Goal: Information Seeking & Learning: Learn about a topic

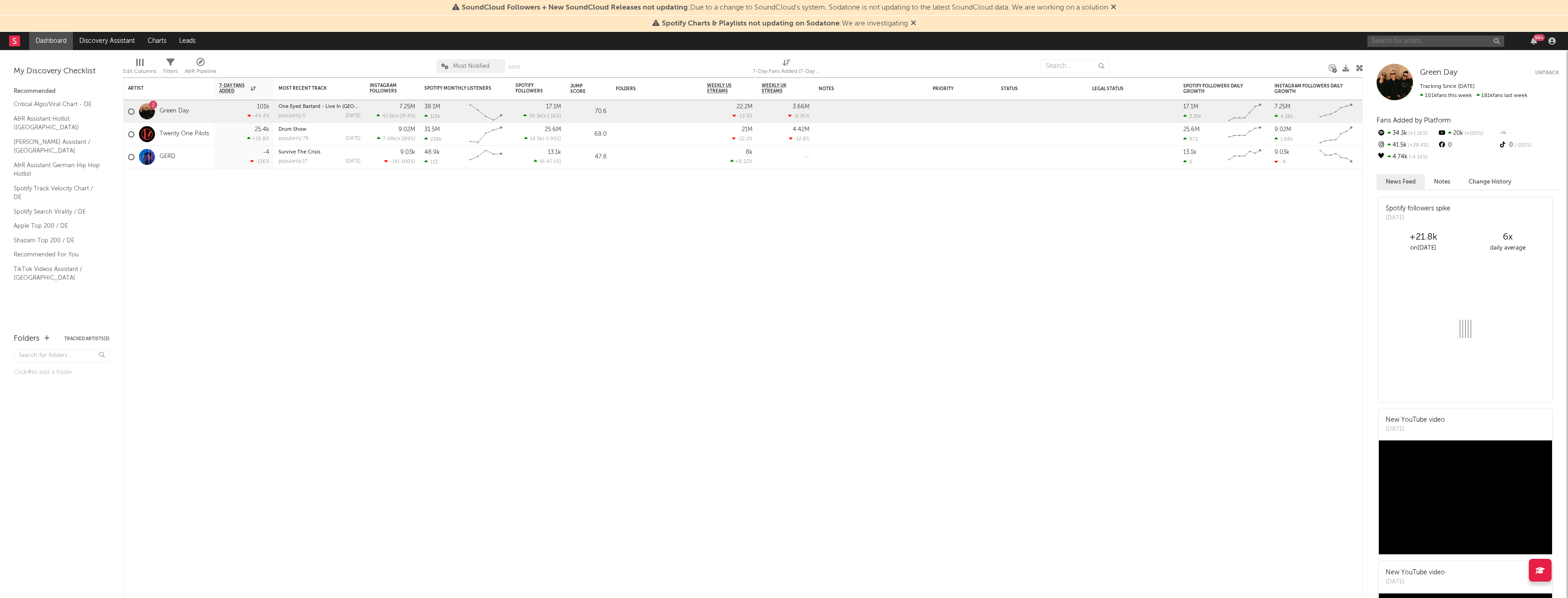
click at [1403, 41] on input "text" at bounding box center [1436, 41] width 137 height 12
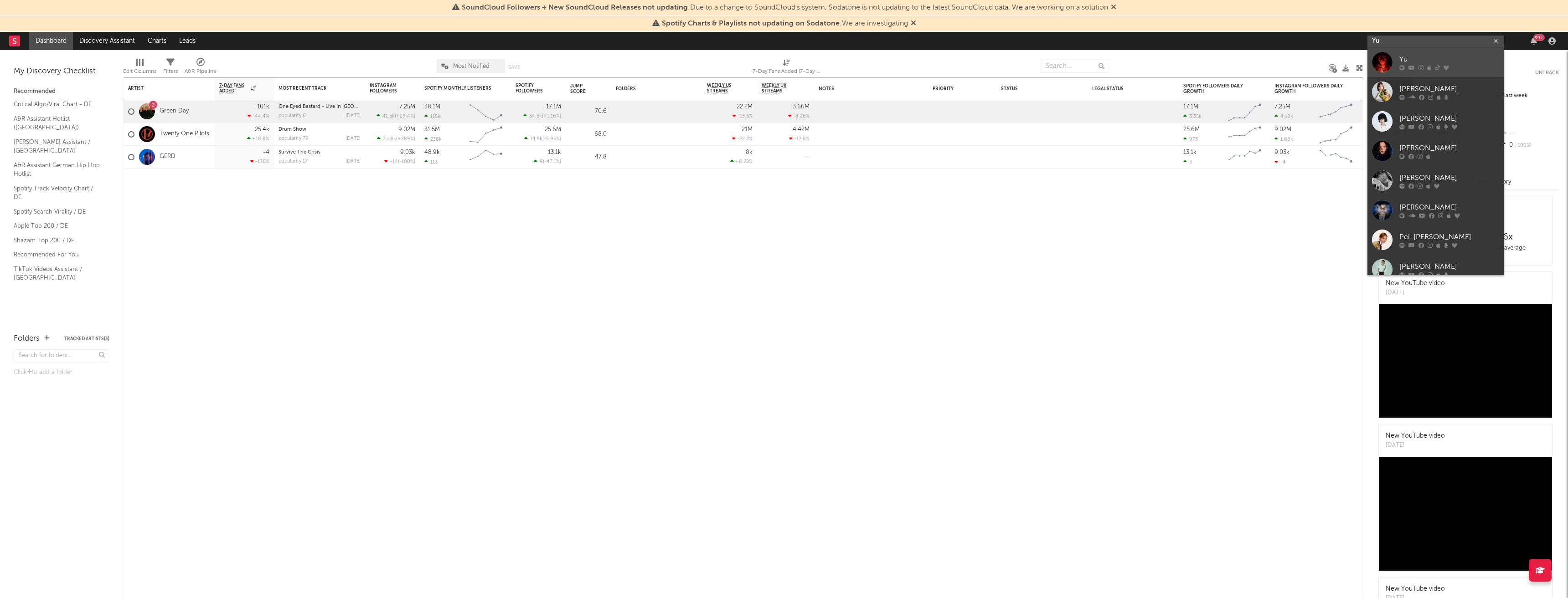
type input "Yu"
click at [1424, 66] on div at bounding box center [1449, 67] width 100 height 5
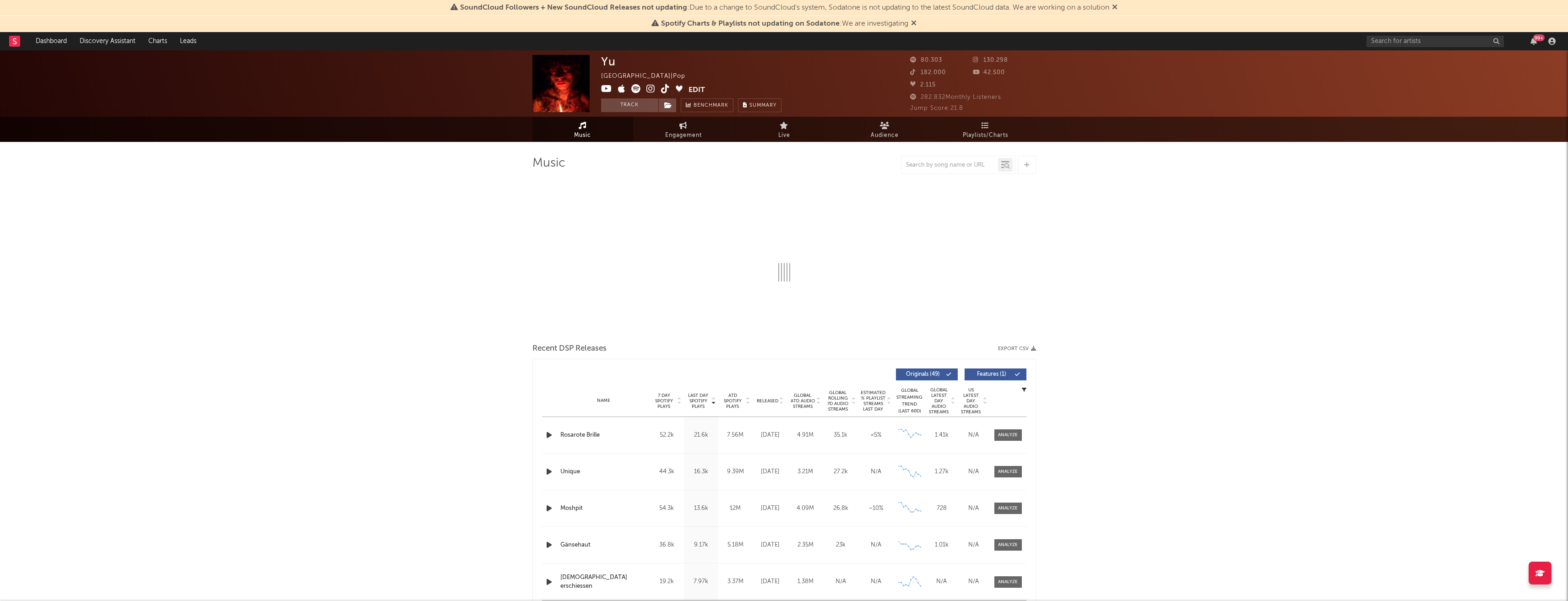
select select "6m"
